Goal: Find specific page/section: Find specific page/section

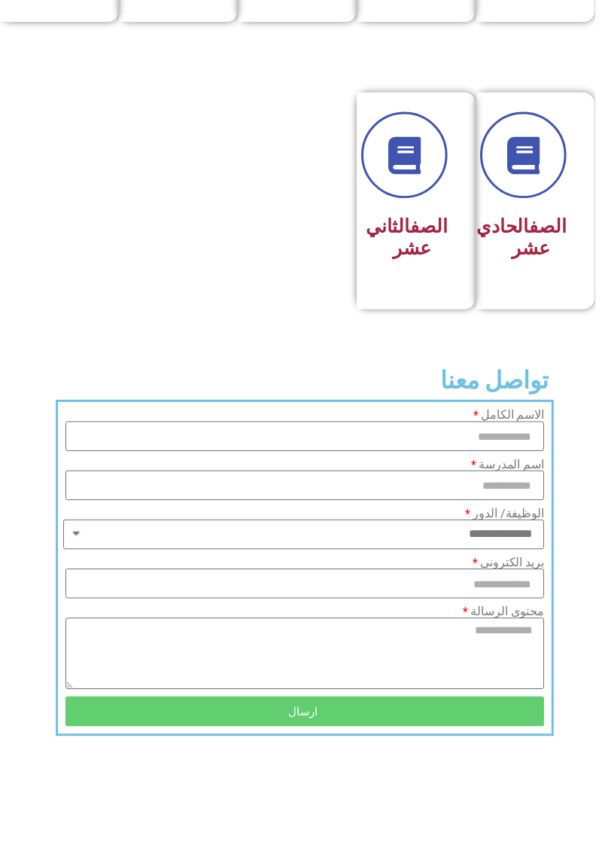
scroll to position [903, -8]
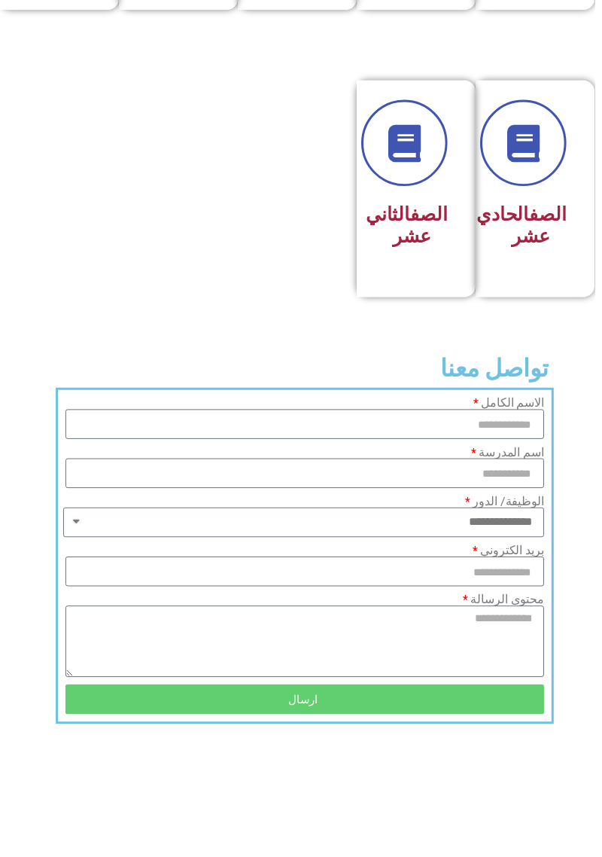
click at [543, 227] on link "الصف" at bounding box center [555, 217] width 38 height 22
click at [557, 227] on link "الصف" at bounding box center [555, 217] width 38 height 22
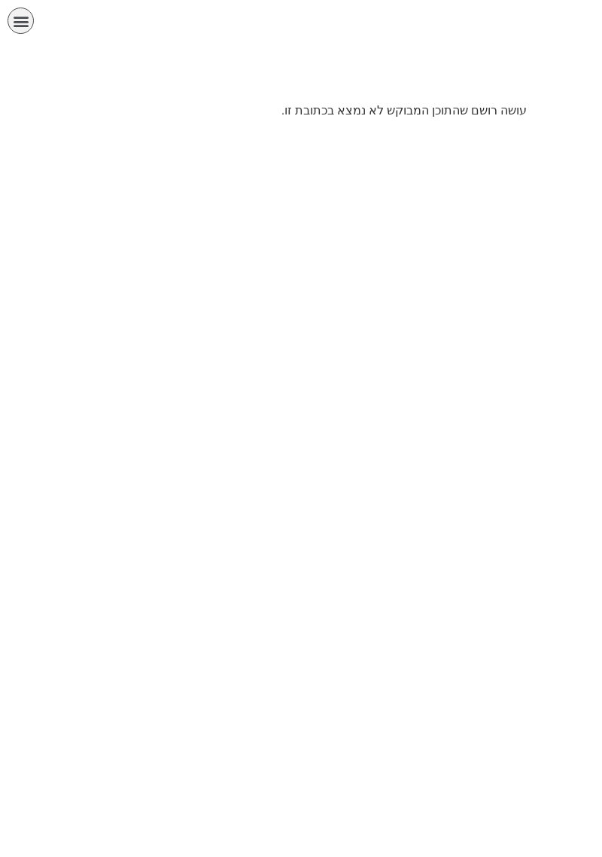
click at [26, 23] on icon "כפתור פתיחת תפריט" at bounding box center [21, 21] width 17 height 17
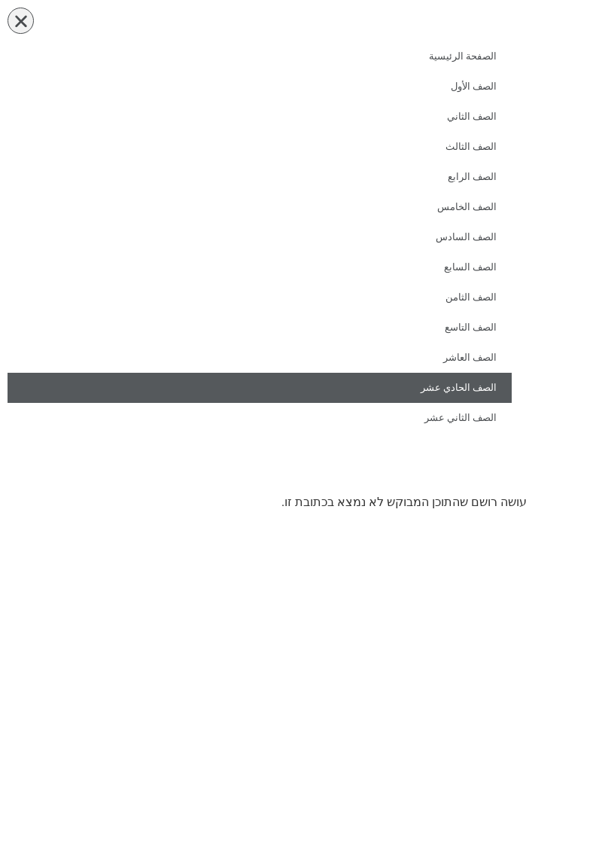
click at [489, 389] on link "الصف الحادي عشر" at bounding box center [260, 388] width 505 height 30
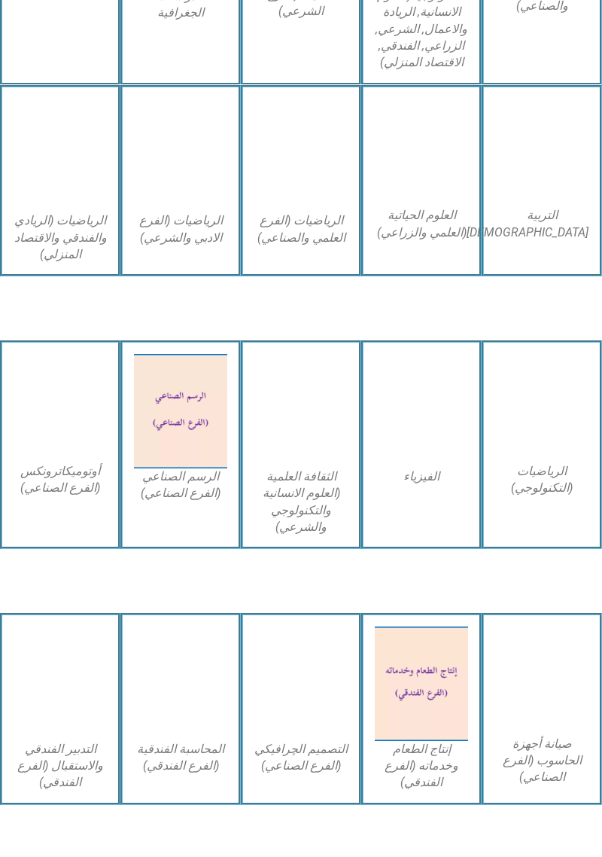
scroll to position [1023, 0]
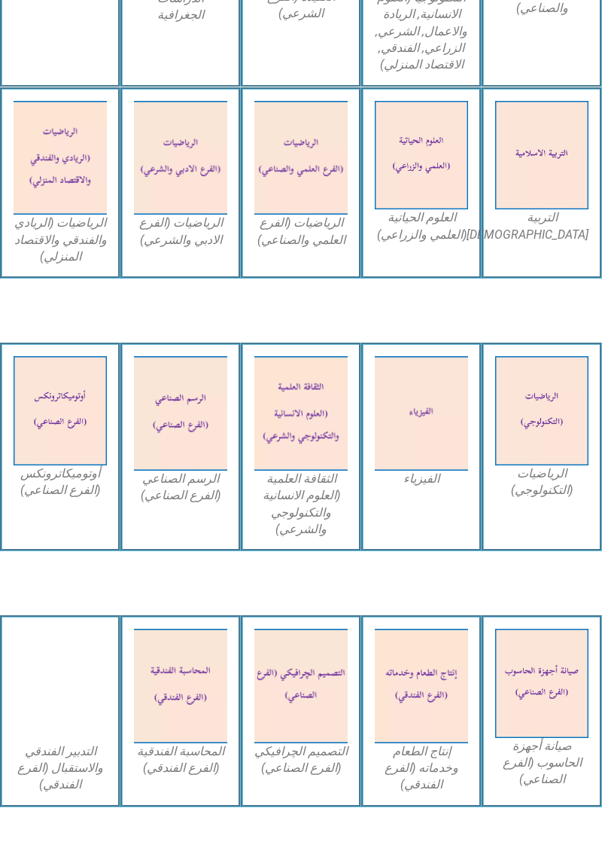
click at [426, 455] on img at bounding box center [421, 413] width 93 height 114
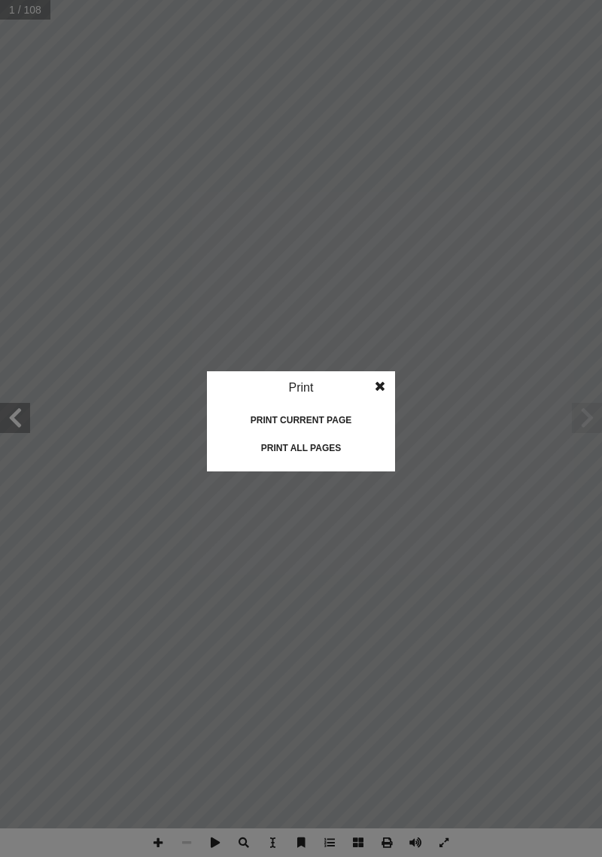
click at [355, 450] on div "Print all pages" at bounding box center [301, 448] width 151 height 24
